Goal: Task Accomplishment & Management: Use online tool/utility

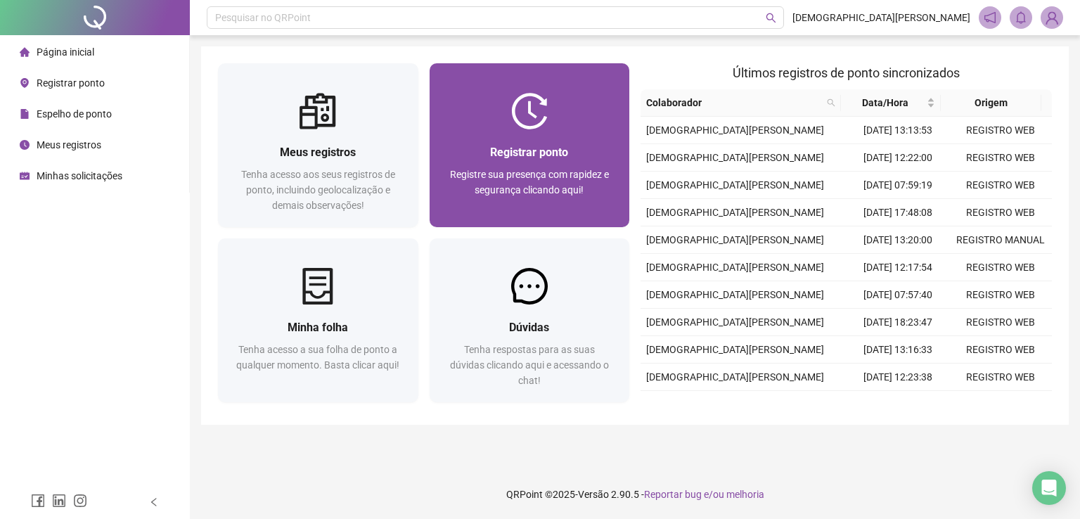
click at [460, 148] on div "Registrar ponto" at bounding box center [530, 152] width 167 height 18
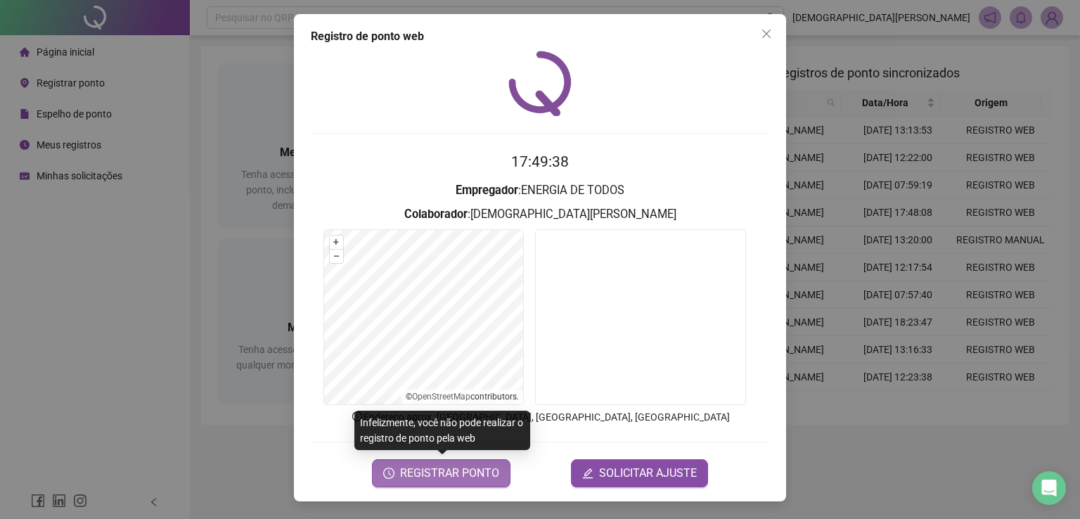
click at [436, 470] on span "REGISTRAR PONTO" at bounding box center [449, 473] width 99 height 17
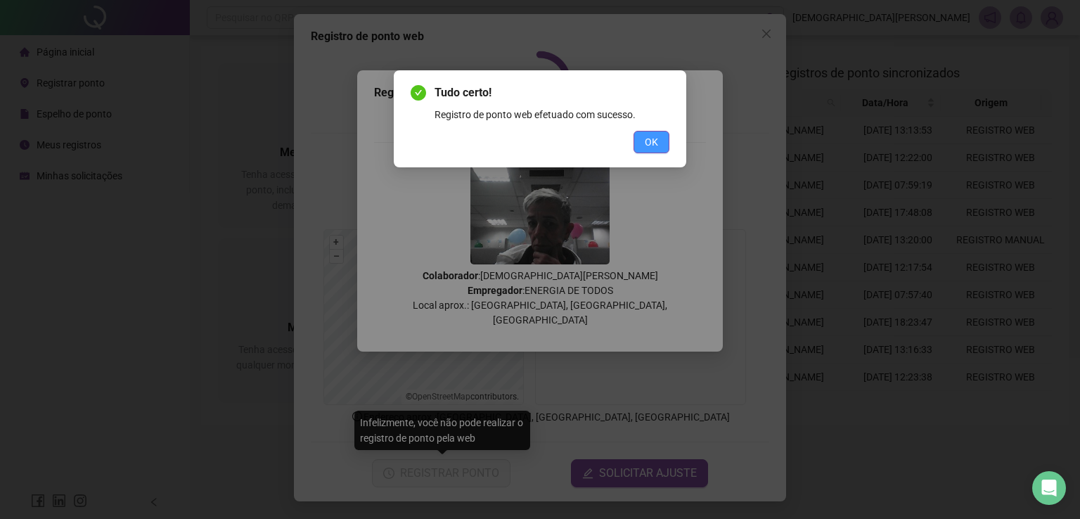
click at [661, 144] on button "OK" at bounding box center [652, 142] width 36 height 23
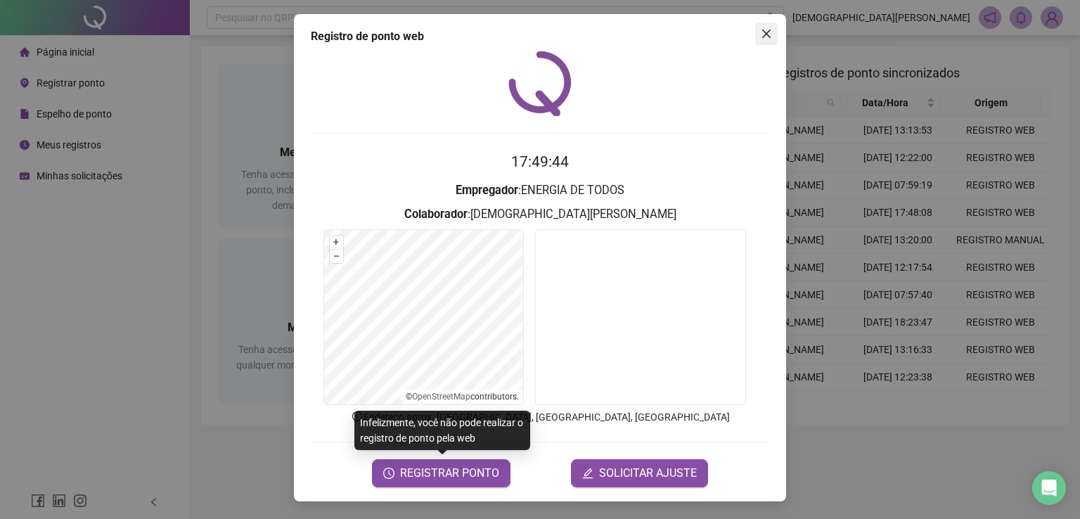
click at [767, 29] on icon "close" at bounding box center [766, 33] width 11 height 11
